Goal: Share content

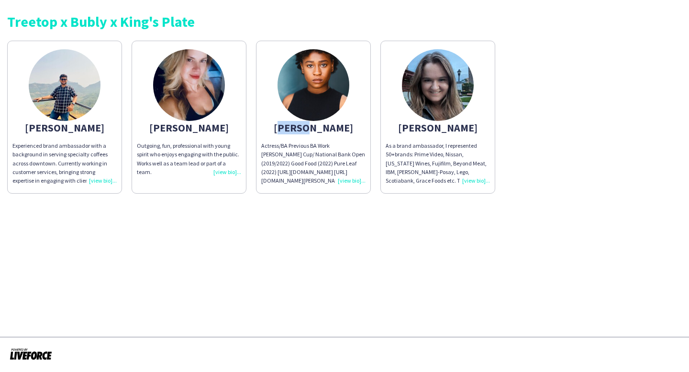
drag, startPoint x: 297, startPoint y: 127, endPoint x: 327, endPoint y: 129, distance: 30.2
click at [327, 129] on div "[PERSON_NAME]" at bounding box center [313, 127] width 104 height 9
copy div "[PERSON_NAME]"
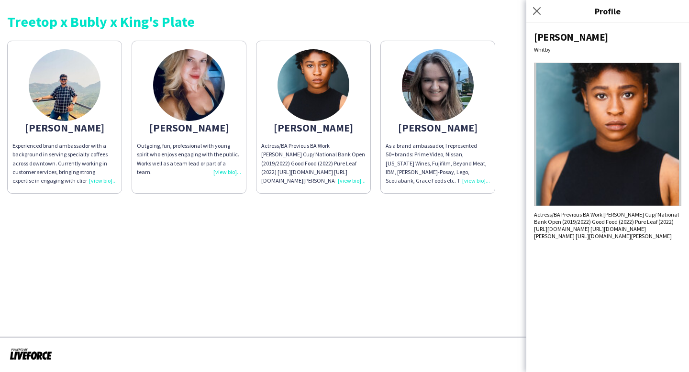
click at [432, 131] on div "[PERSON_NAME]" at bounding box center [438, 127] width 104 height 9
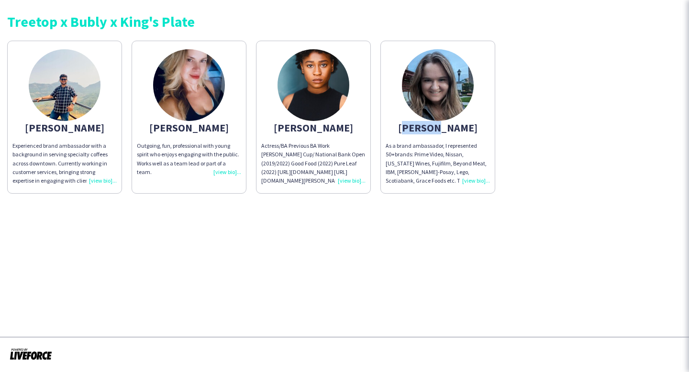
click at [432, 131] on div "[PERSON_NAME]" at bounding box center [438, 127] width 104 height 9
drag, startPoint x: 466, startPoint y: 126, endPoint x: 428, endPoint y: 129, distance: 37.9
click at [428, 129] on div "[PERSON_NAME]" at bounding box center [438, 127] width 104 height 9
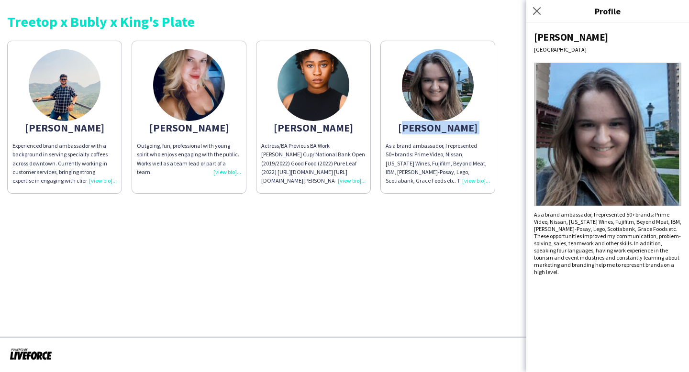
copy div "[PERSON_NAME]"
click at [535, 11] on icon "Close pop-in" at bounding box center [536, 10] width 9 height 9
